Goal: Information Seeking & Learning: Compare options

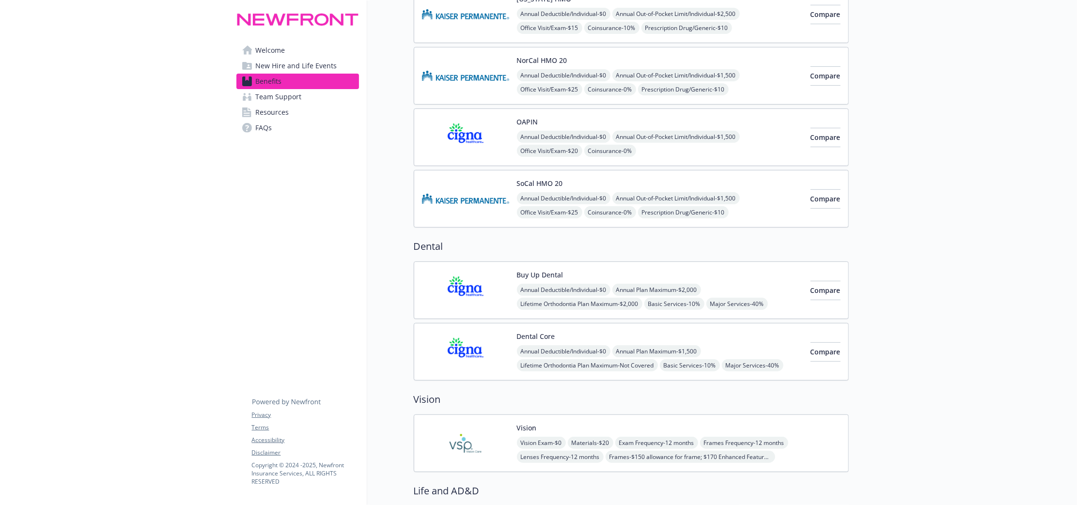
scroll to position [303, 0]
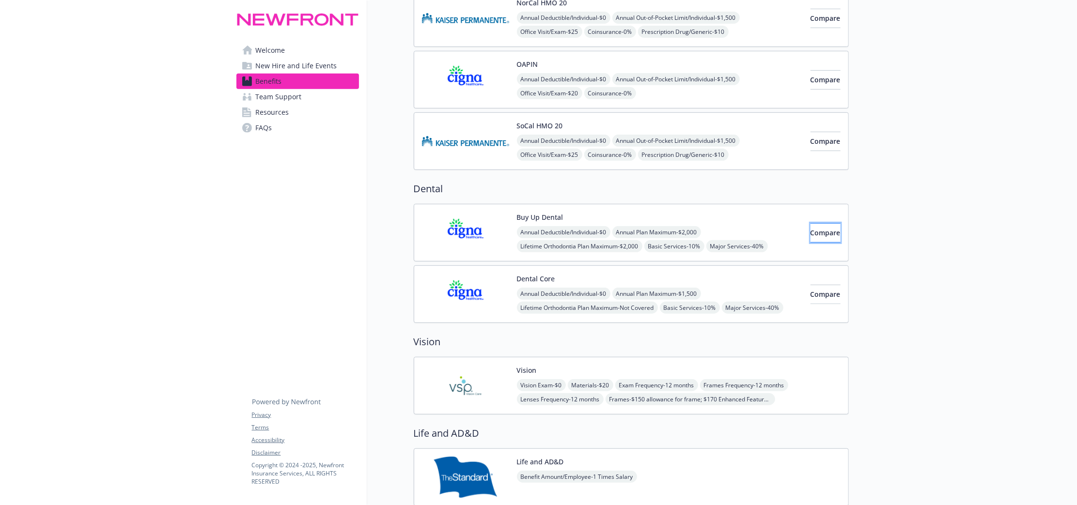
click at [818, 242] on button "Compare" at bounding box center [826, 232] width 30 height 19
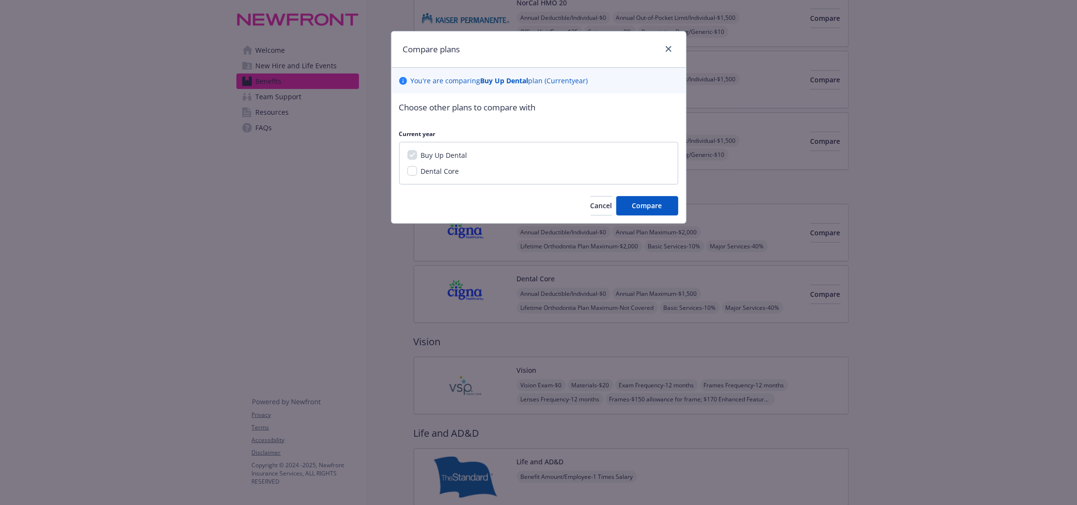
click at [451, 171] on span "Dental Core" at bounding box center [440, 171] width 38 height 9
click at [417, 171] on input "Dental Core" at bounding box center [413, 171] width 10 height 10
checkbox input "true"
click at [661, 213] on button "Compare" at bounding box center [647, 205] width 62 height 19
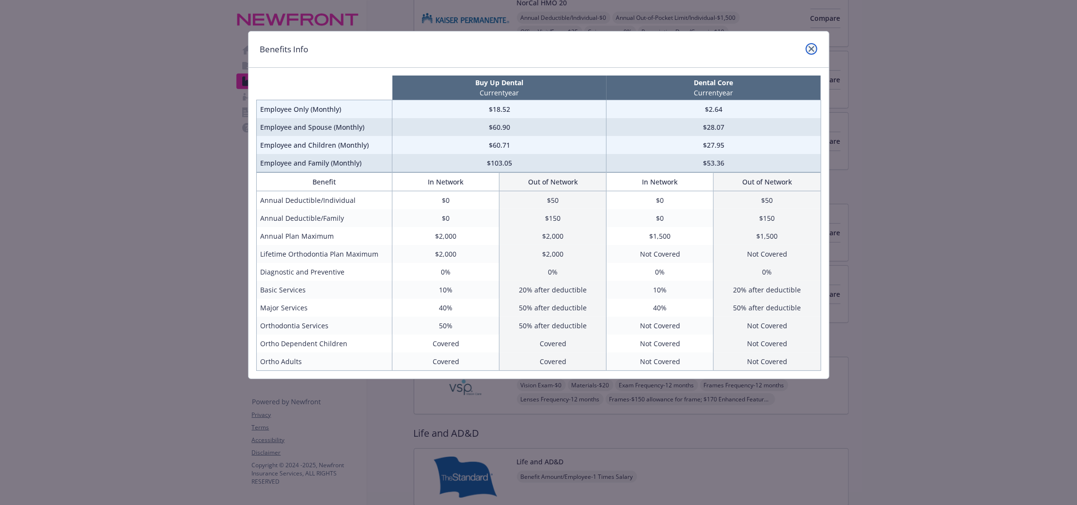
click at [811, 49] on icon "close" at bounding box center [812, 49] width 6 height 6
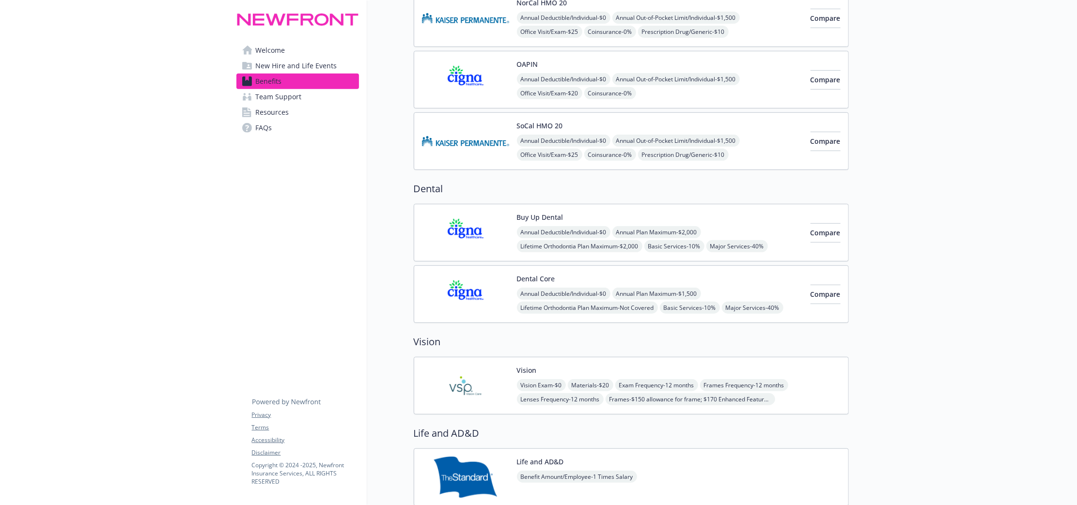
click at [483, 384] on img at bounding box center [465, 385] width 87 height 41
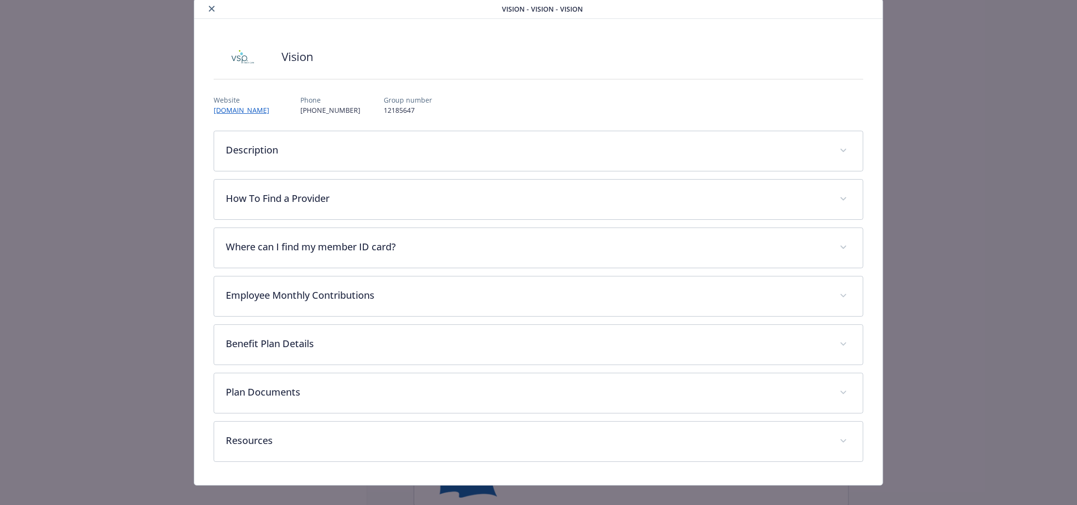
scroll to position [45, 0]
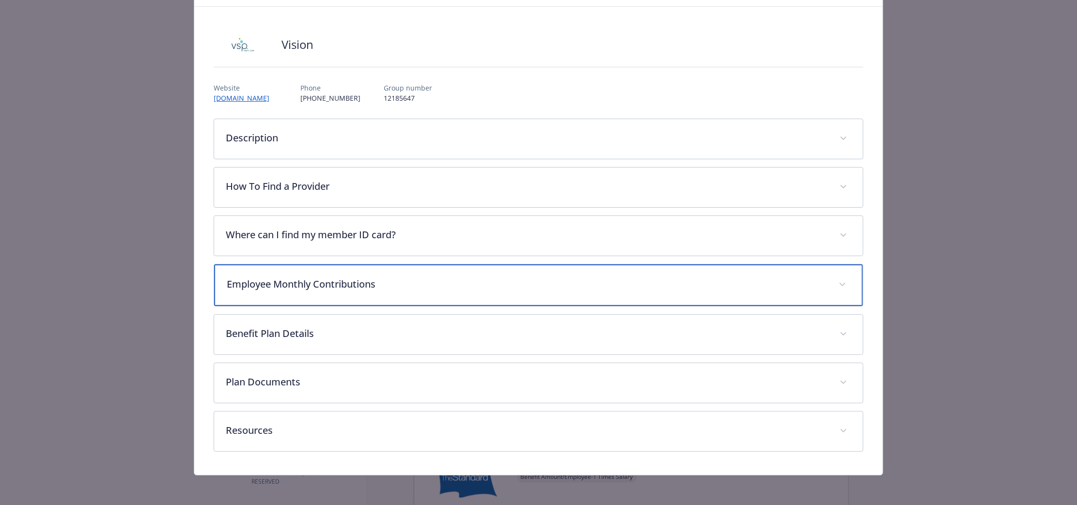
click at [469, 288] on p "Employee Monthly Contributions" at bounding box center [527, 284] width 600 height 15
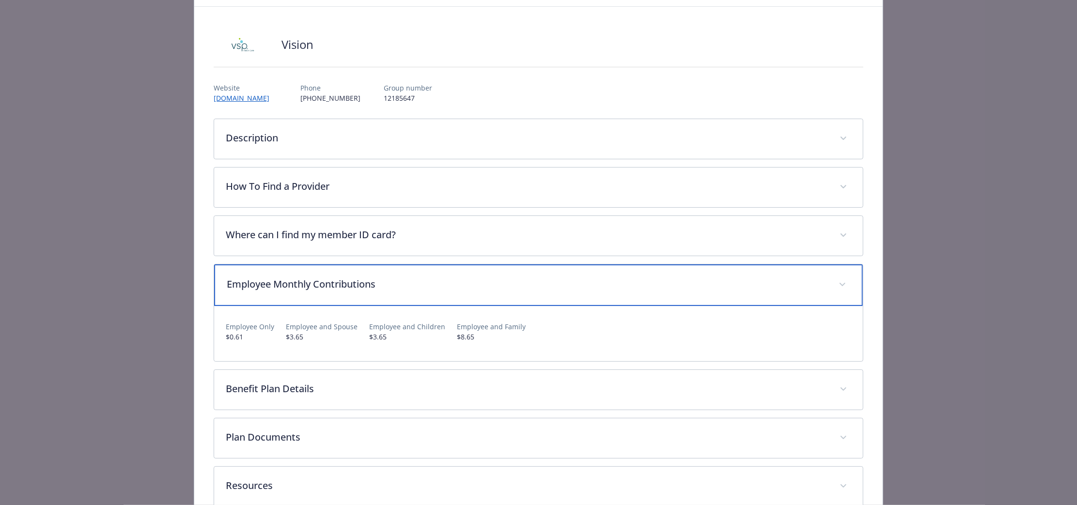
scroll to position [0, 0]
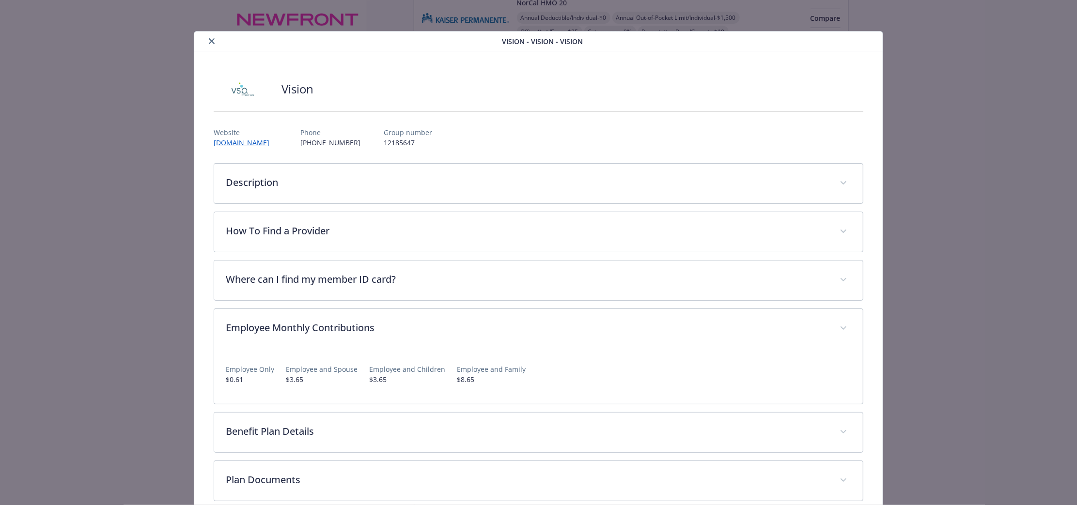
click at [204, 41] on div "details for plan Vision - Vision - Vision" at bounding box center [350, 41] width 304 height 12
click at [209, 41] on icon "close" at bounding box center [212, 41] width 6 height 6
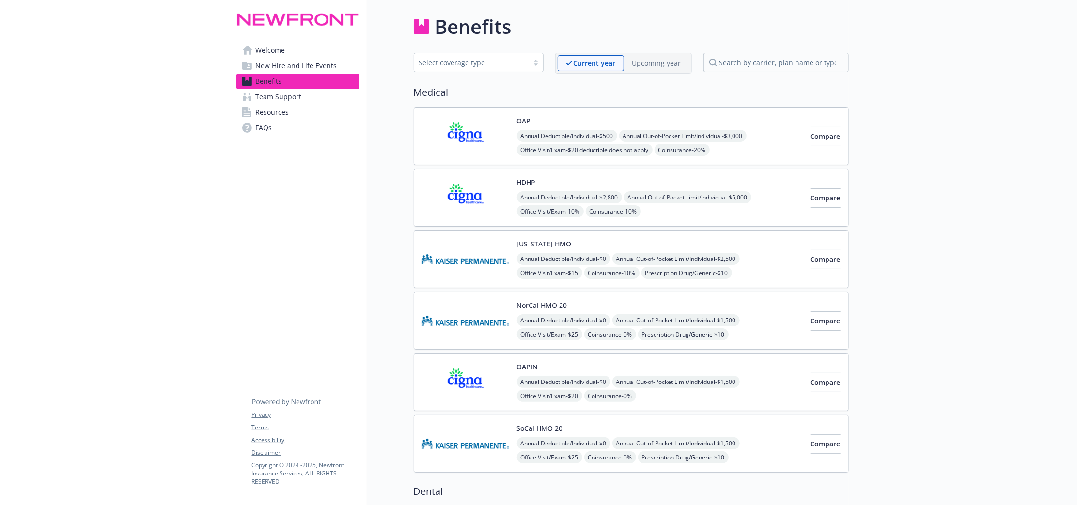
click at [472, 191] on img at bounding box center [465, 197] width 87 height 41
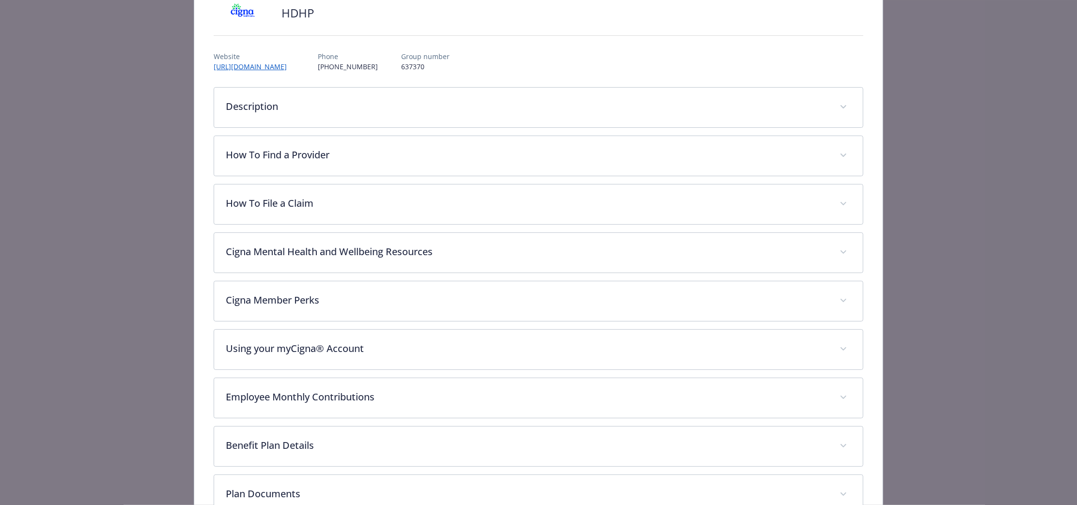
scroll to position [150, 0]
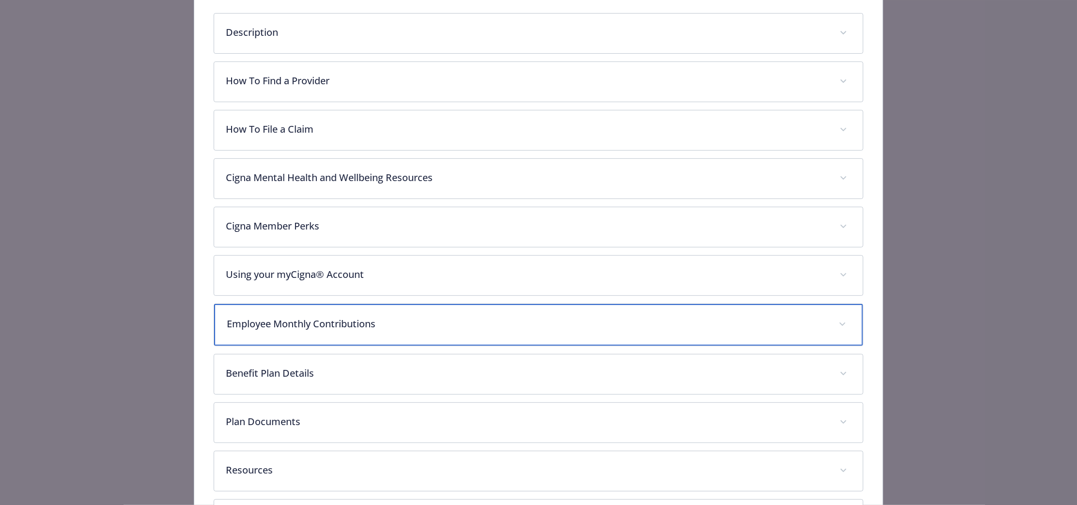
click at [415, 332] on div "Employee Monthly Contributions" at bounding box center [538, 325] width 649 height 42
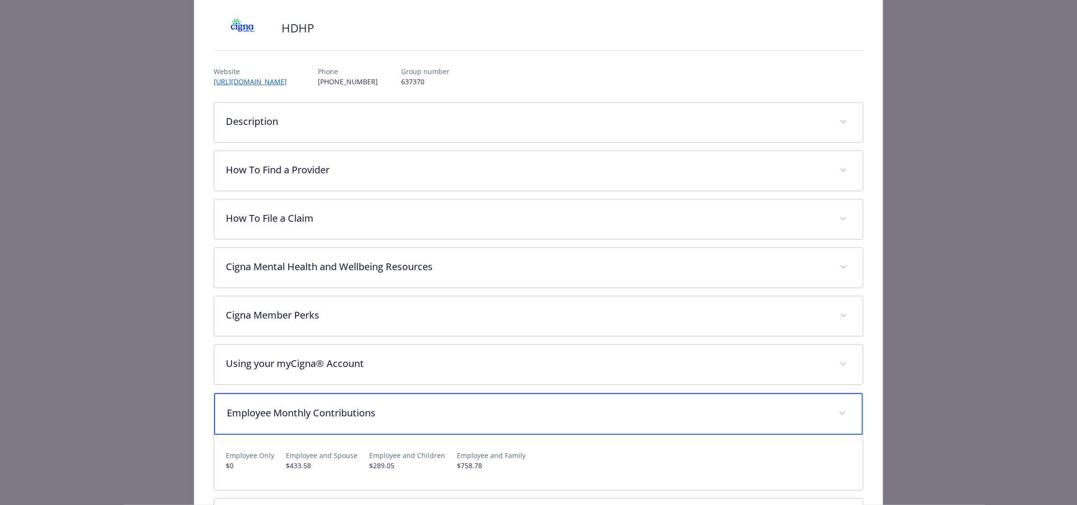
scroll to position [0, 0]
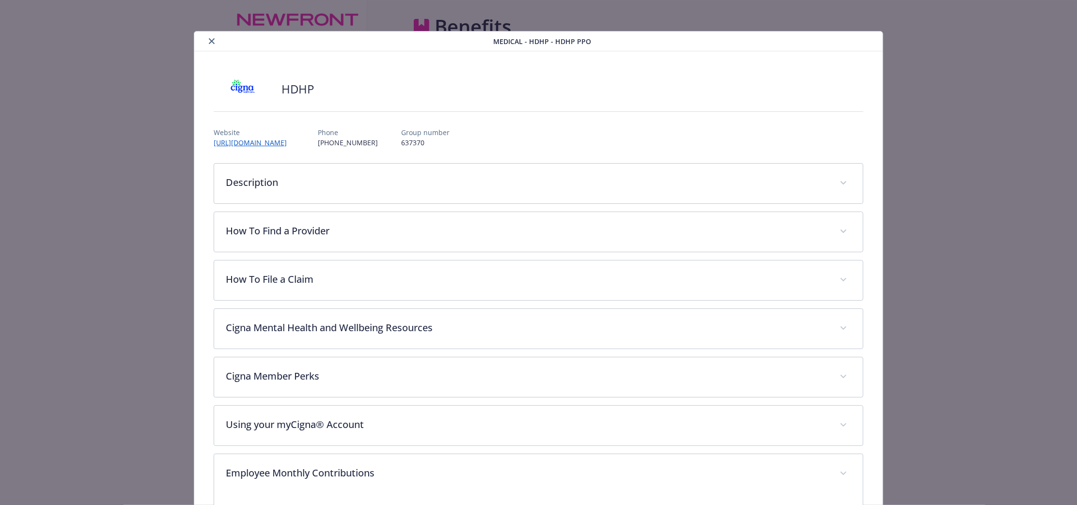
click at [208, 47] on div "Medical - HDHP - HDHP PPO" at bounding box center [538, 41] width 689 height 20
click at [209, 44] on icon "close" at bounding box center [212, 41] width 6 height 6
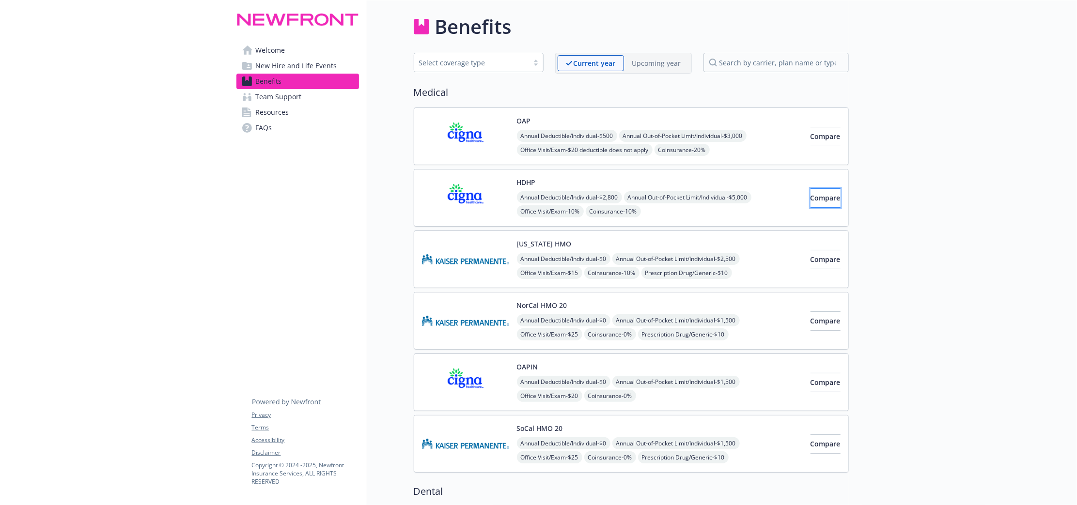
click at [813, 204] on button "Compare" at bounding box center [826, 198] width 30 height 19
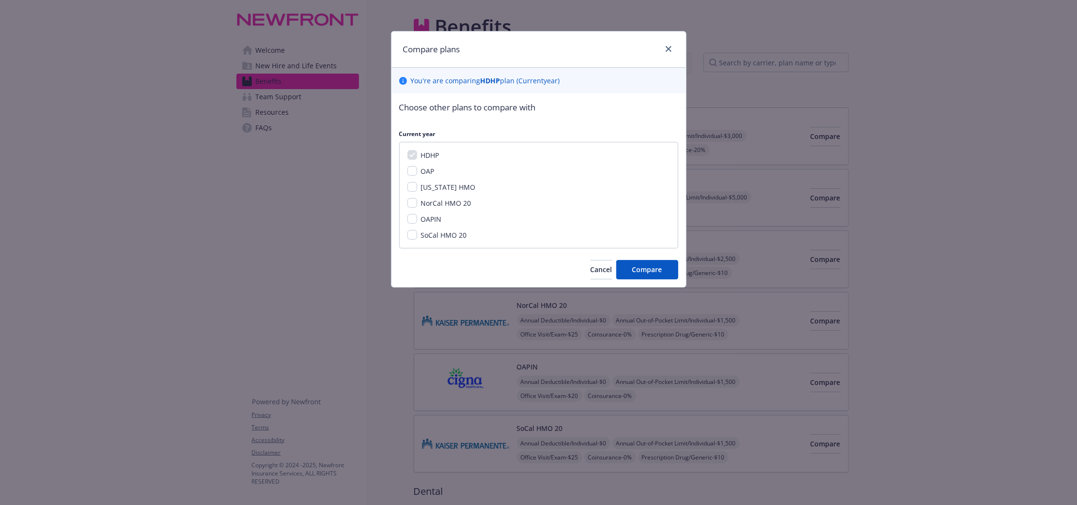
click at [419, 204] on div "NorCal HMO 20" at bounding box center [445, 203] width 56 height 10
click at [411, 203] on input "NorCal HMO 20" at bounding box center [413, 203] width 10 height 10
checkbox input "true"
click at [414, 220] on input "OAPIN" at bounding box center [413, 219] width 10 height 10
checkbox input "true"
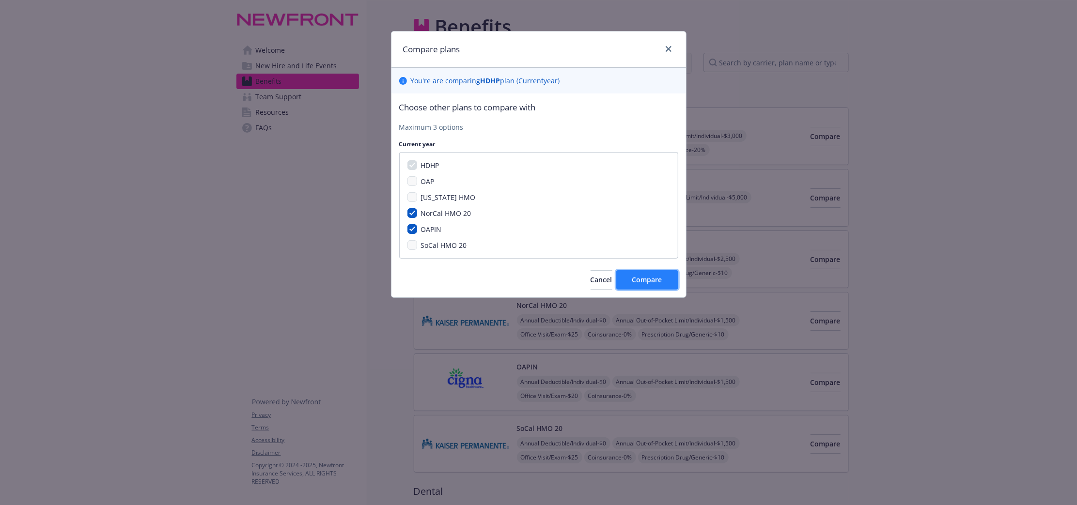
click at [644, 278] on span "Compare" at bounding box center [647, 279] width 30 height 9
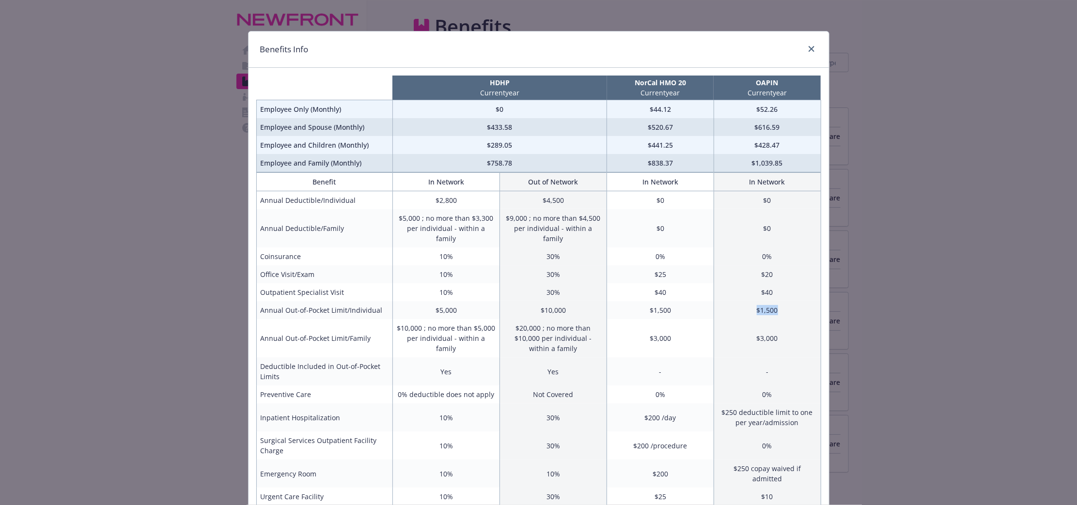
drag, startPoint x: 775, startPoint y: 303, endPoint x: 752, endPoint y: 303, distance: 22.8
click at [752, 303] on td "$1,500" at bounding box center [767, 310] width 107 height 18
click at [810, 51] on link "close" at bounding box center [812, 49] width 12 height 12
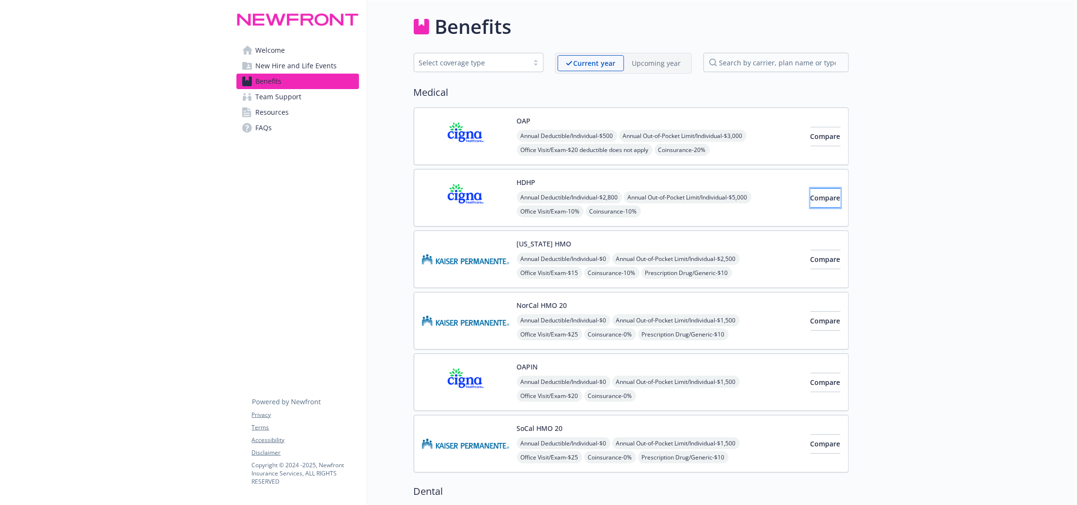
click at [816, 197] on span "Compare" at bounding box center [826, 197] width 30 height 9
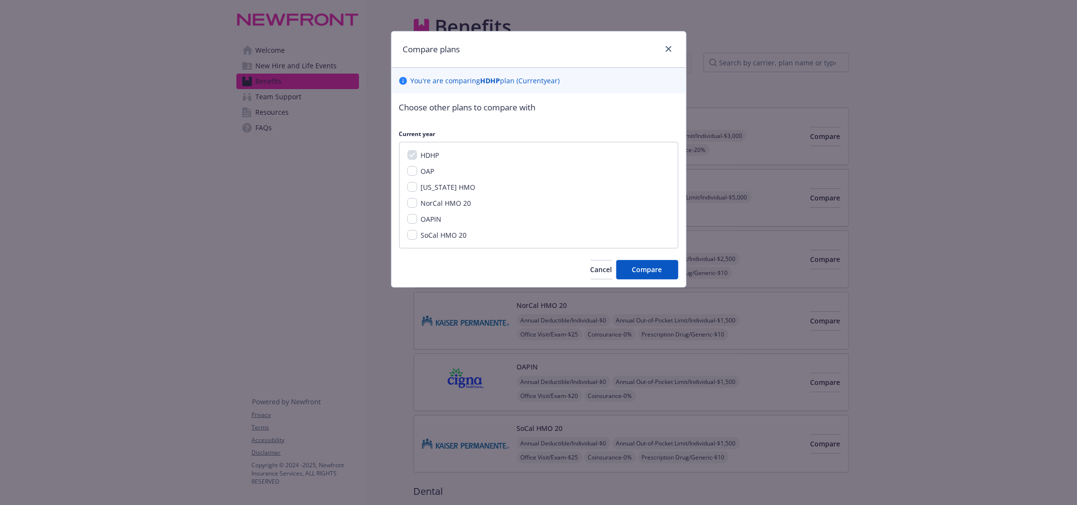
click at [428, 217] on span "OAPIN" at bounding box center [431, 219] width 21 height 9
click at [417, 217] on input "OAPIN" at bounding box center [413, 219] width 10 height 10
checkbox input "true"
click at [420, 169] on div "OAP" at bounding box center [426, 171] width 19 height 10
click at [415, 171] on input "OAP" at bounding box center [413, 171] width 10 height 10
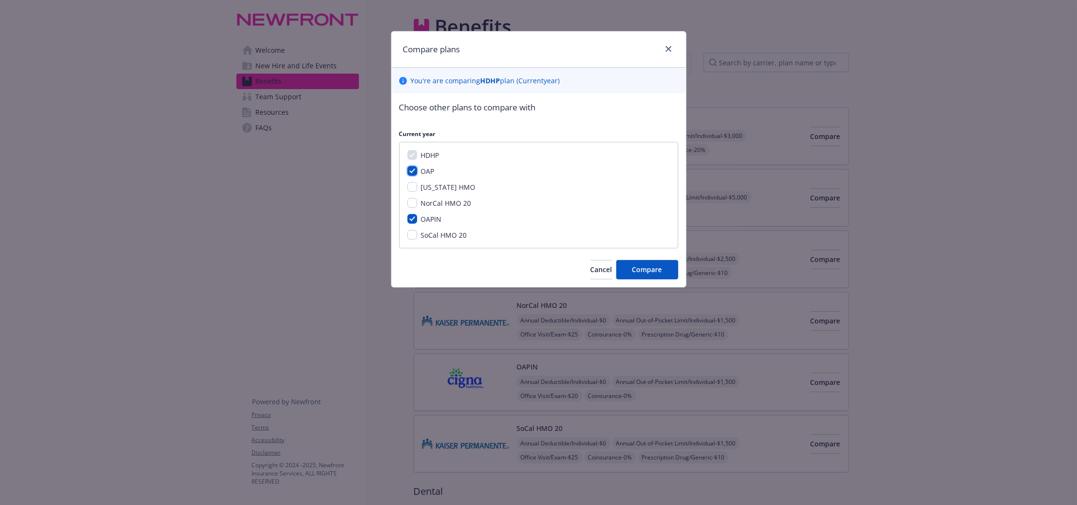
checkbox input "true"
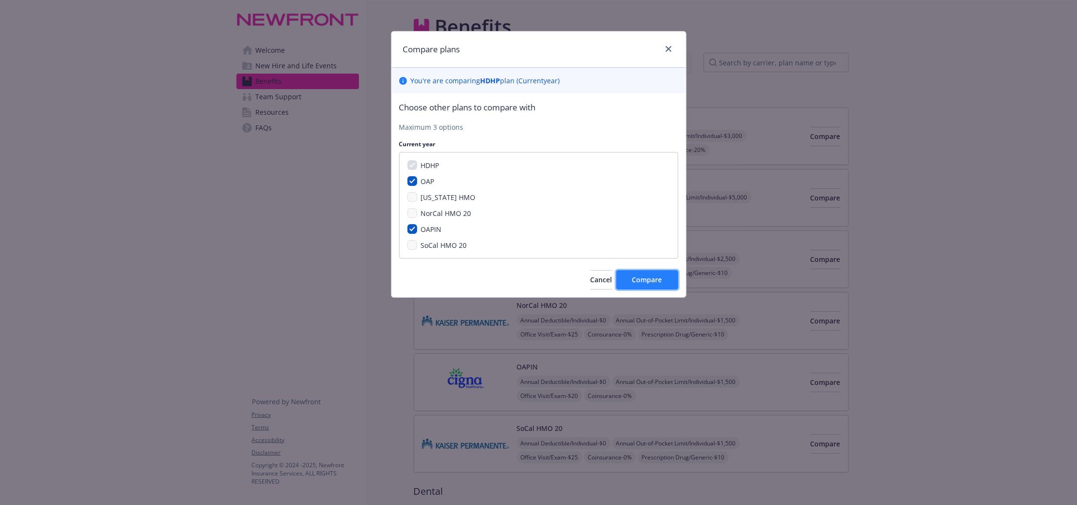
click at [631, 276] on button "Compare" at bounding box center [647, 279] width 62 height 19
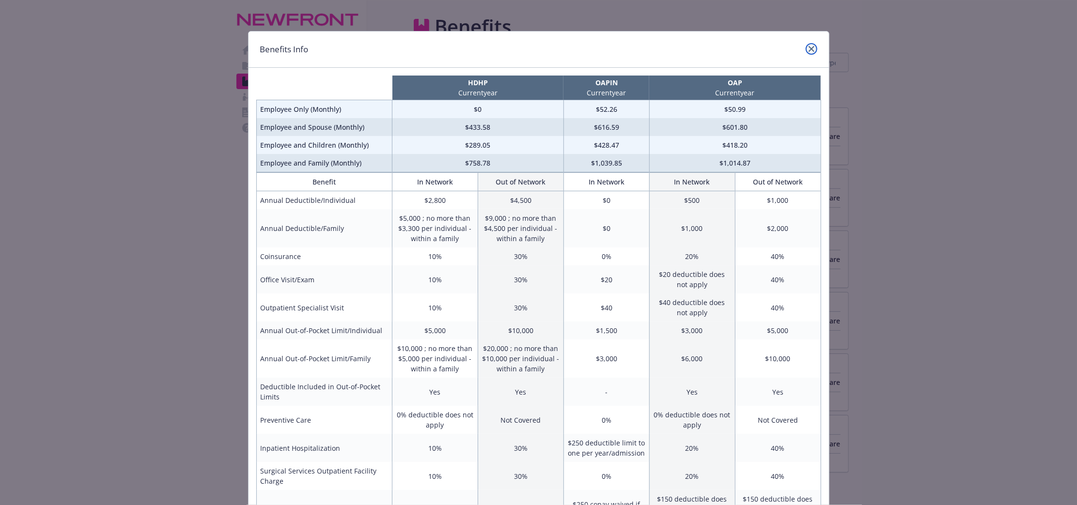
click at [809, 48] on icon "close" at bounding box center [812, 49] width 6 height 6
